Goal: Entertainment & Leisure: Consume media (video, audio)

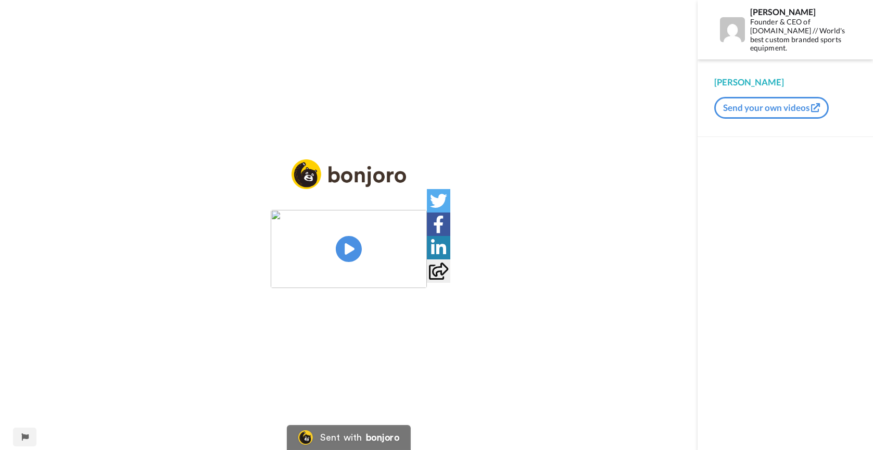
click at [351, 243] on img at bounding box center [349, 249] width 156 height 78
click at [398, 271] on video at bounding box center [349, 249] width 156 height 78
click at [355, 256] on icon at bounding box center [349, 249] width 28 height 28
click at [354, 256] on icon at bounding box center [349, 249] width 28 height 28
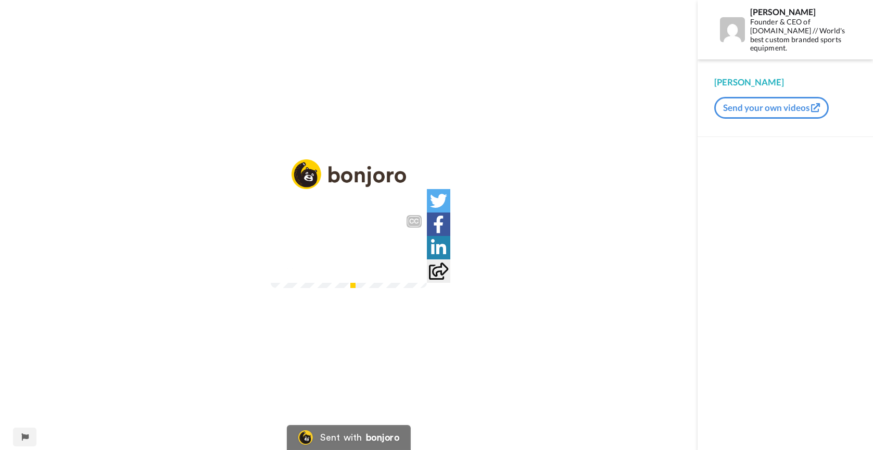
click at [333, 238] on video at bounding box center [349, 249] width 156 height 78
click at [349, 244] on icon at bounding box center [349, 249] width 28 height 28
click at [351, 245] on icon "Play/Pause" at bounding box center [349, 248] width 28 height 49
click at [351, 245] on icon at bounding box center [349, 249] width 28 height 28
click at [351, 245] on icon "Play/Pause" at bounding box center [349, 248] width 28 height 49
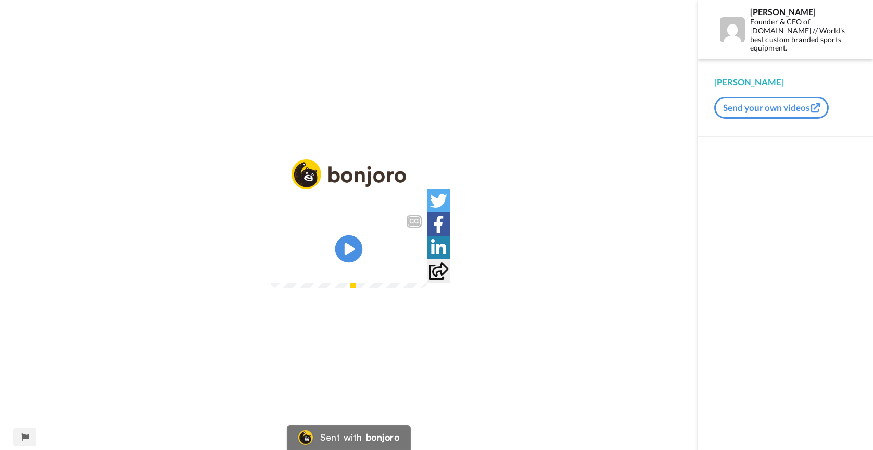
click at [351, 245] on icon at bounding box center [349, 249] width 28 height 28
click at [352, 247] on icon "Play/Pause" at bounding box center [349, 248] width 28 height 49
click at [292, 288] on video at bounding box center [349, 249] width 156 height 78
click at [345, 254] on icon "Play/Pause" at bounding box center [349, 248] width 28 height 49
